Goal: Complete application form: Complete application form

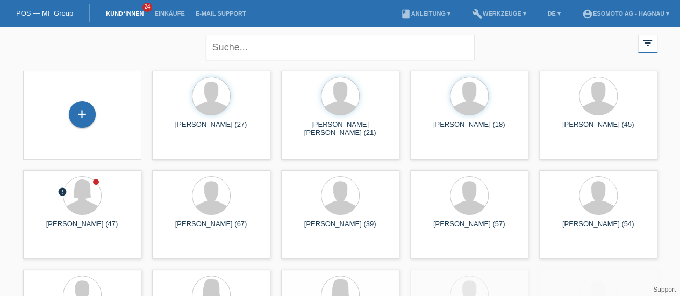
click at [84, 117] on div "+" at bounding box center [82, 114] width 27 height 27
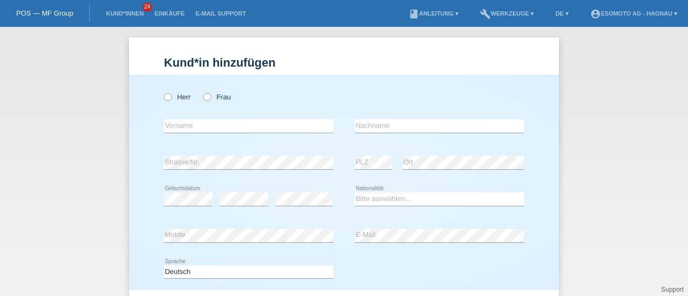
click at [162, 91] on icon at bounding box center [162, 91] width 0 height 0
click at [165, 98] on input "Herr" at bounding box center [167, 96] width 7 height 7
radio input "true"
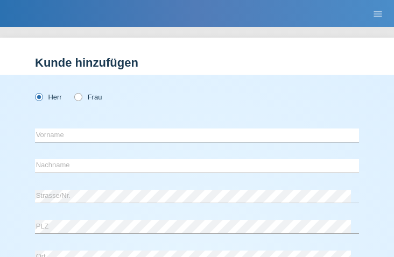
click at [164, 103] on div "Herr Frau" at bounding box center [197, 97] width 324 height 22
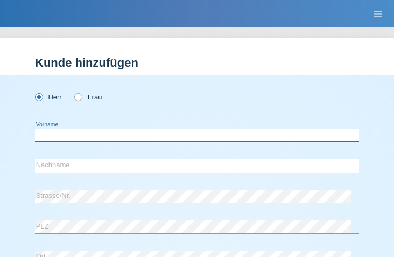
click at [87, 133] on input "text" at bounding box center [197, 134] width 324 height 13
type input "Emilio Raoul"
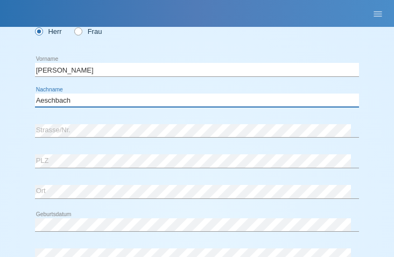
scroll to position [70, 0]
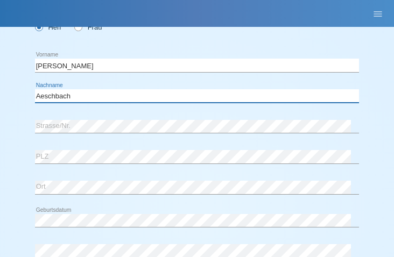
type input "Aeschbach"
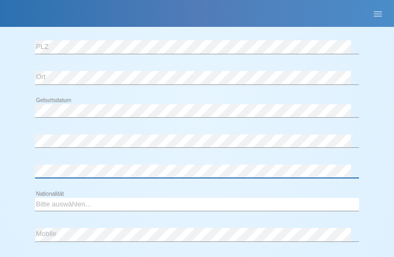
scroll to position [187, 0]
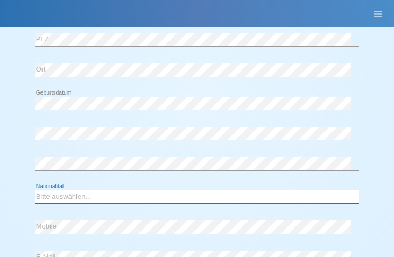
click at [91, 199] on select "Bitte auswählen... Schweiz Deutschland Liechtenstein Österreich ------------ Af…" at bounding box center [197, 196] width 324 height 13
select select "CH"
click at [35, 190] on select "Bitte auswählen... Schweiz Deutschland Liechtenstein Österreich ------------ Af…" at bounding box center [197, 196] width 324 height 13
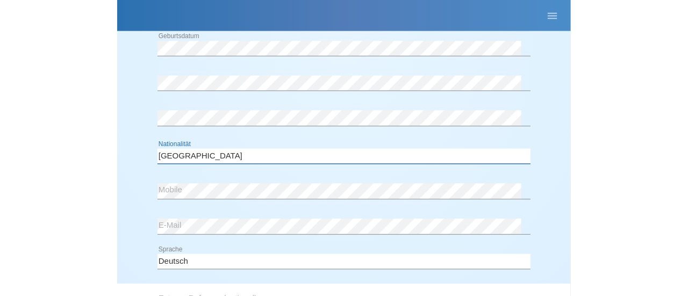
scroll to position [249, 0]
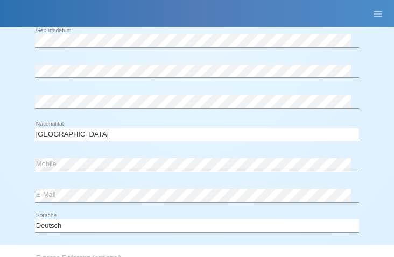
click at [158, 182] on div "error E-Mail" at bounding box center [197, 196] width 324 height 28
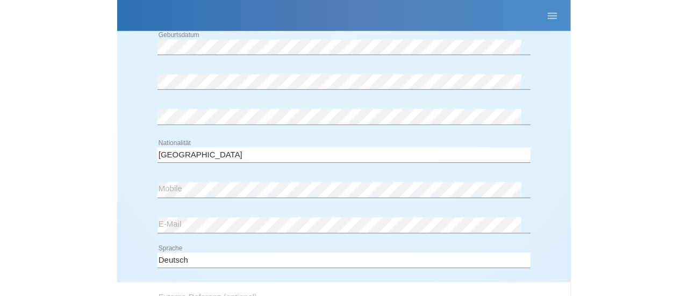
scroll to position [116, 0]
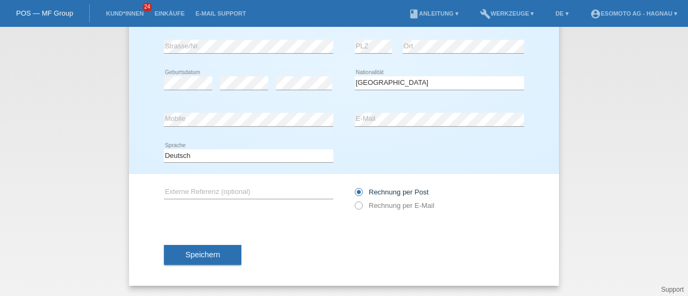
click at [195, 252] on span "Speichern" at bounding box center [202, 255] width 34 height 9
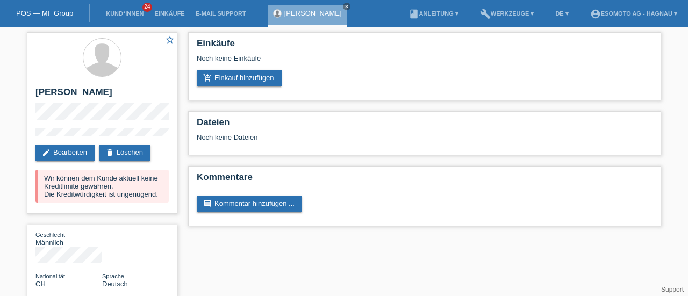
click at [349, 7] on icon "close" at bounding box center [346, 6] width 5 height 5
